Goal: Check status

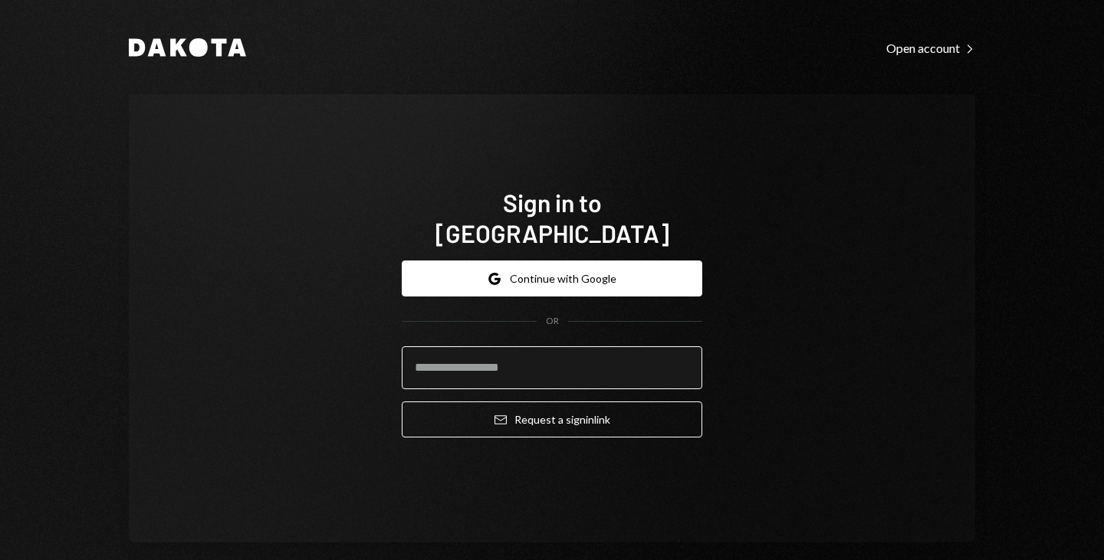
click at [494, 348] on input "email" at bounding box center [552, 368] width 301 height 43
type input "**********"
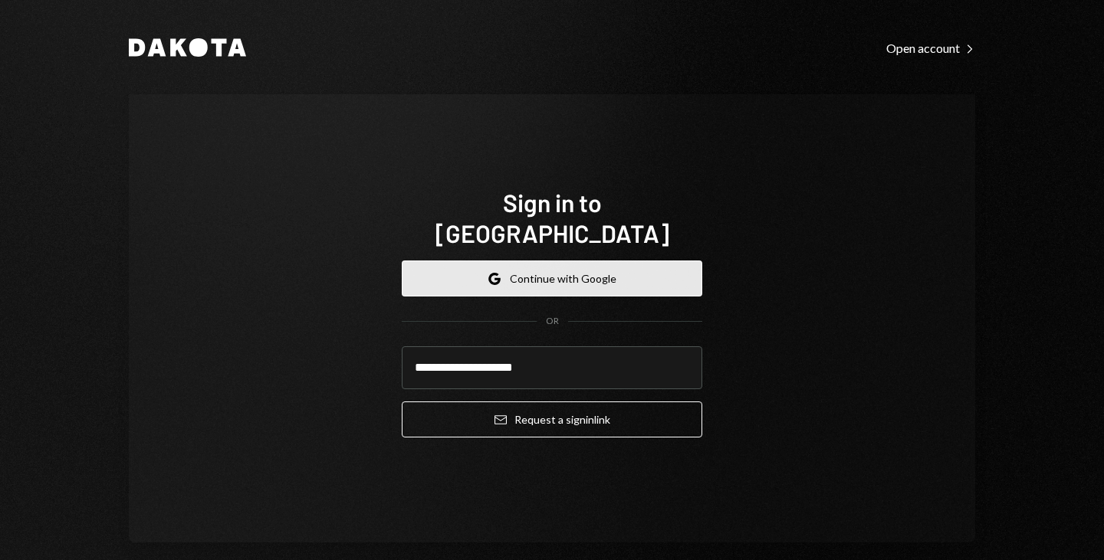
click at [560, 261] on button "Google Continue with Google" at bounding box center [552, 279] width 301 height 36
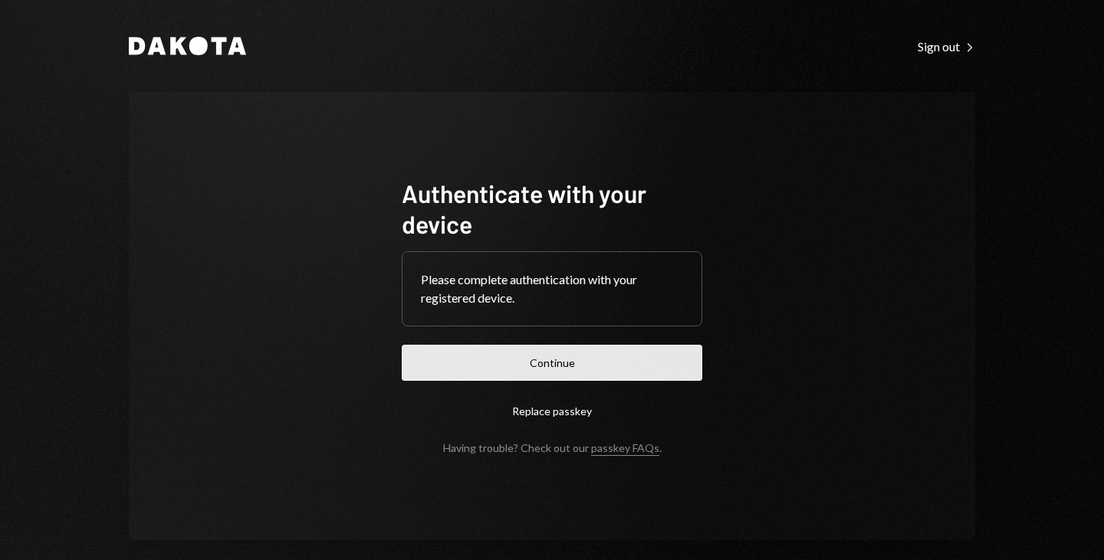
click at [543, 366] on button "Continue" at bounding box center [552, 363] width 301 height 36
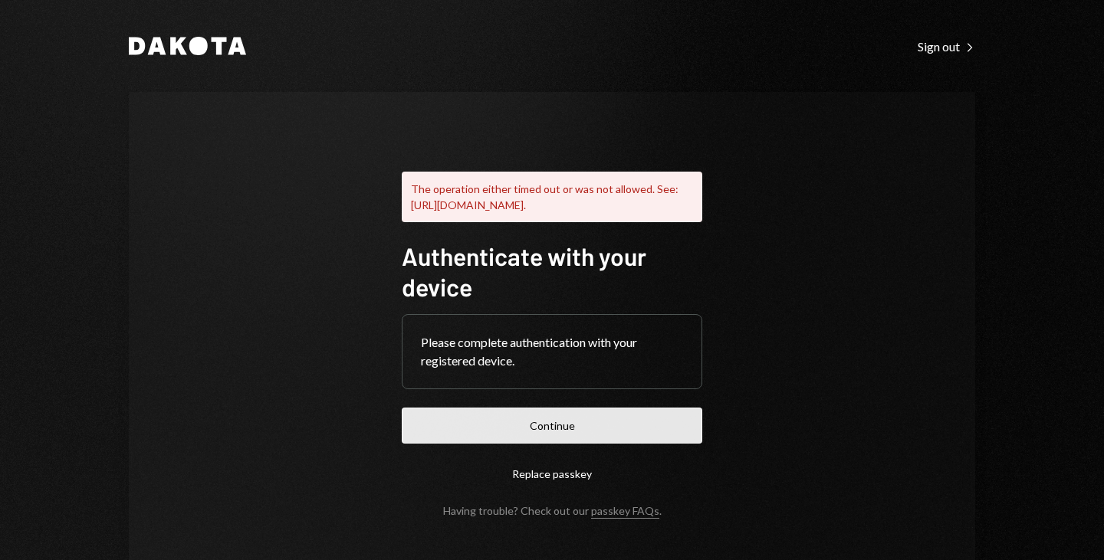
click at [545, 443] on button "Continue" at bounding box center [552, 426] width 301 height 36
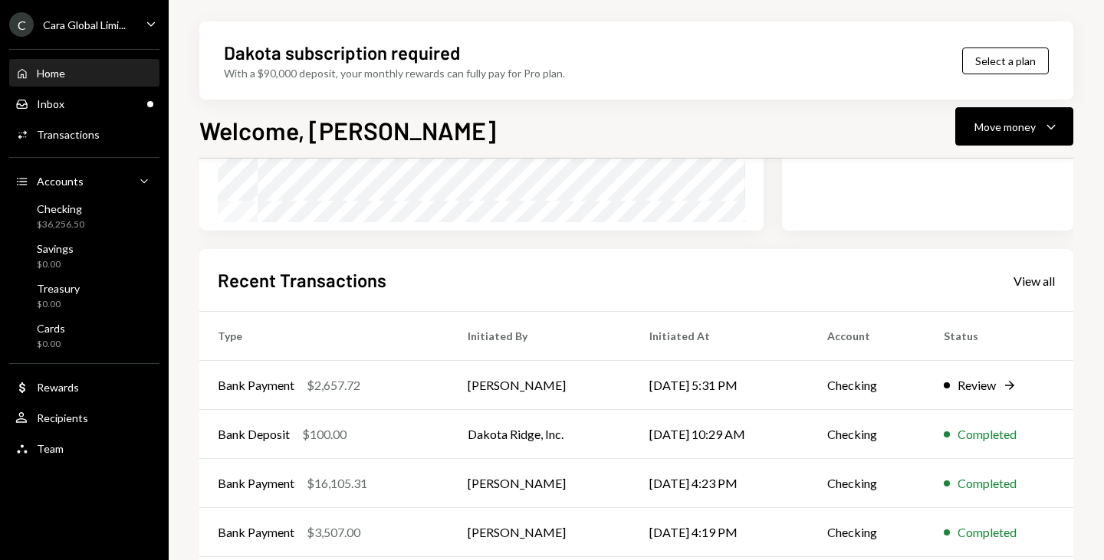
scroll to position [307, 0]
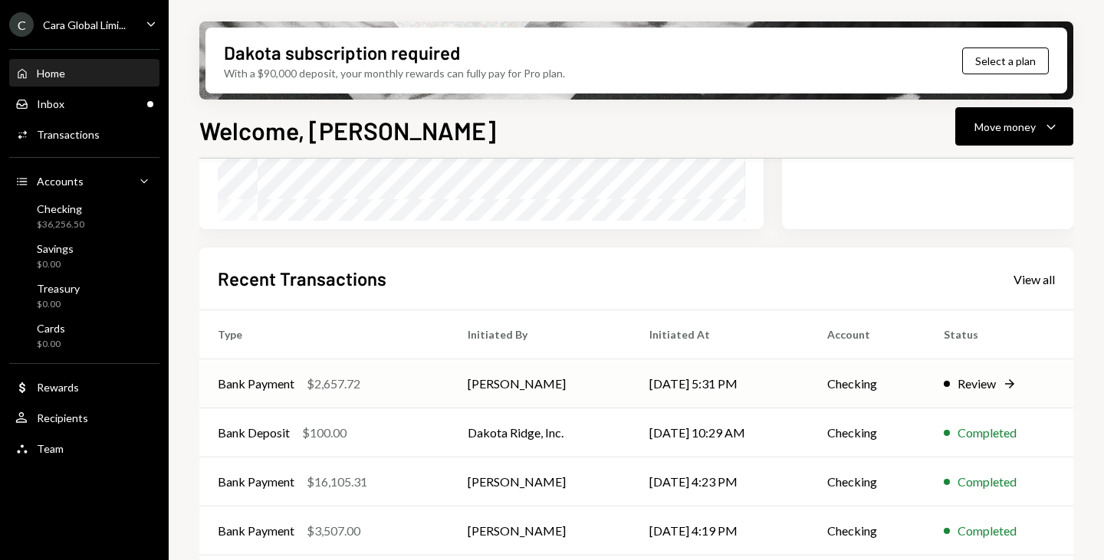
click at [988, 378] on div "Review" at bounding box center [976, 384] width 38 height 18
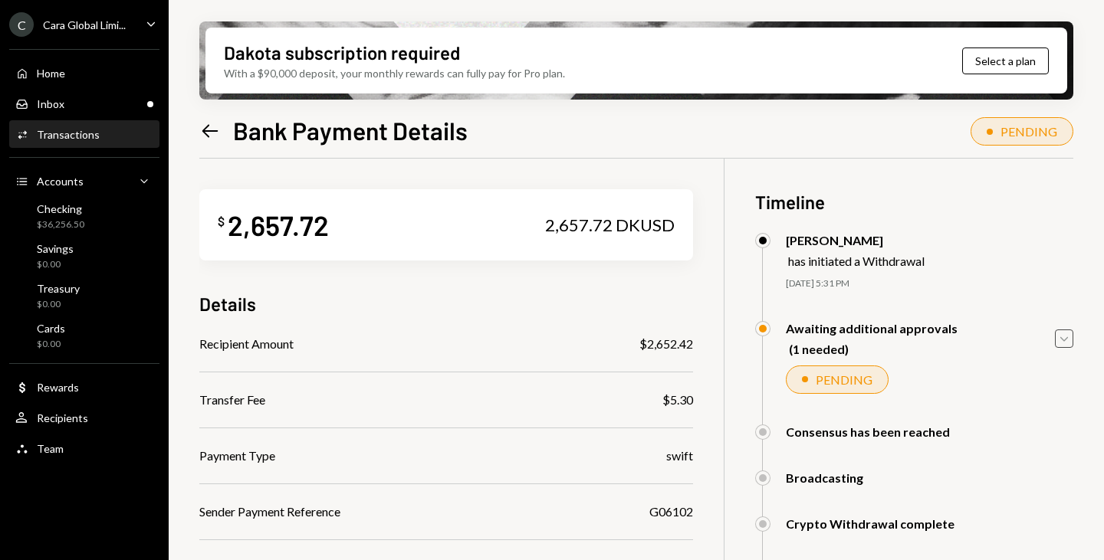
click at [1063, 338] on icon "Caret Down" at bounding box center [1064, 338] width 17 height 17
